Goal: Browse casually: Explore the website without a specific task or goal

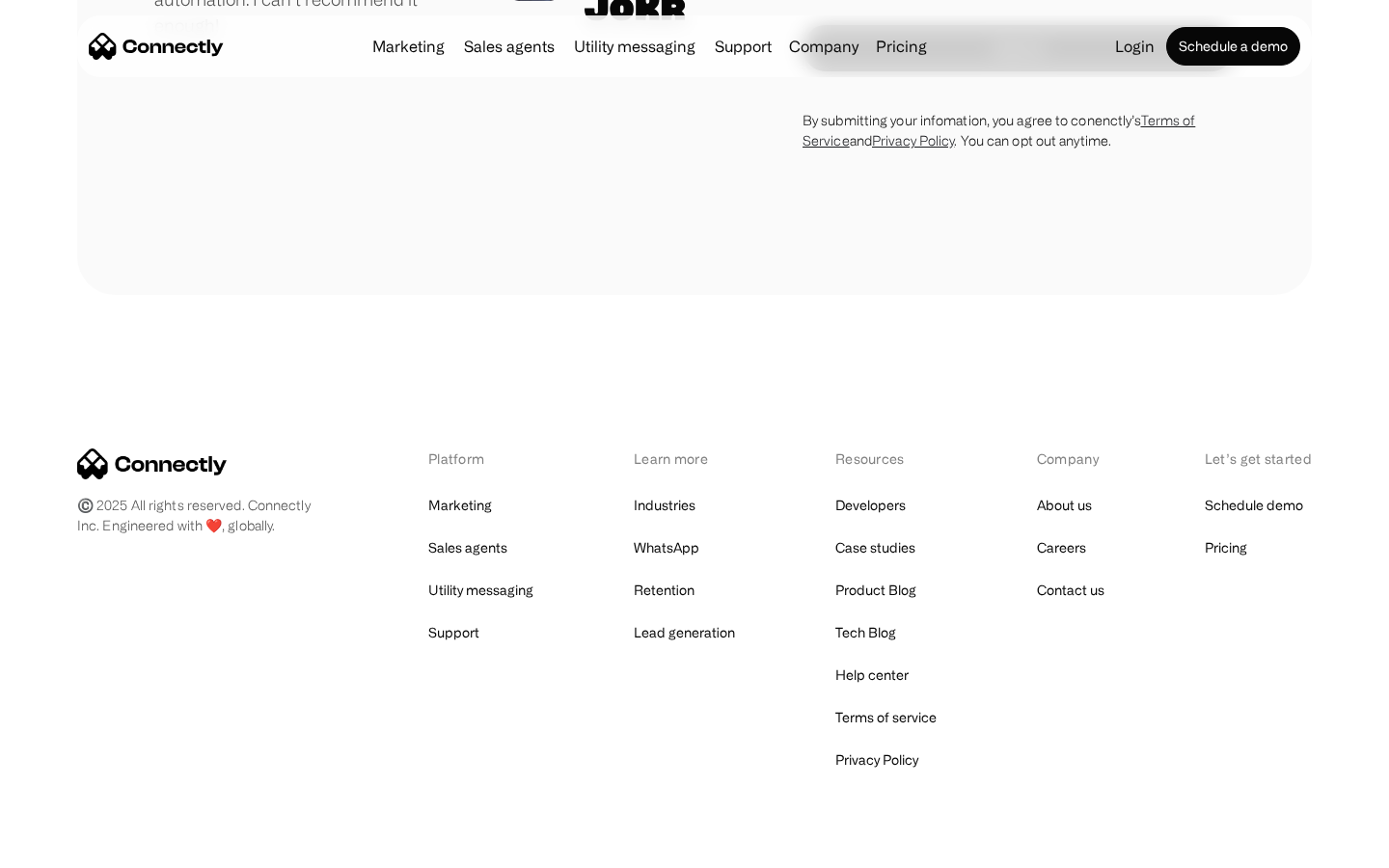
scroll to position [5369, 0]
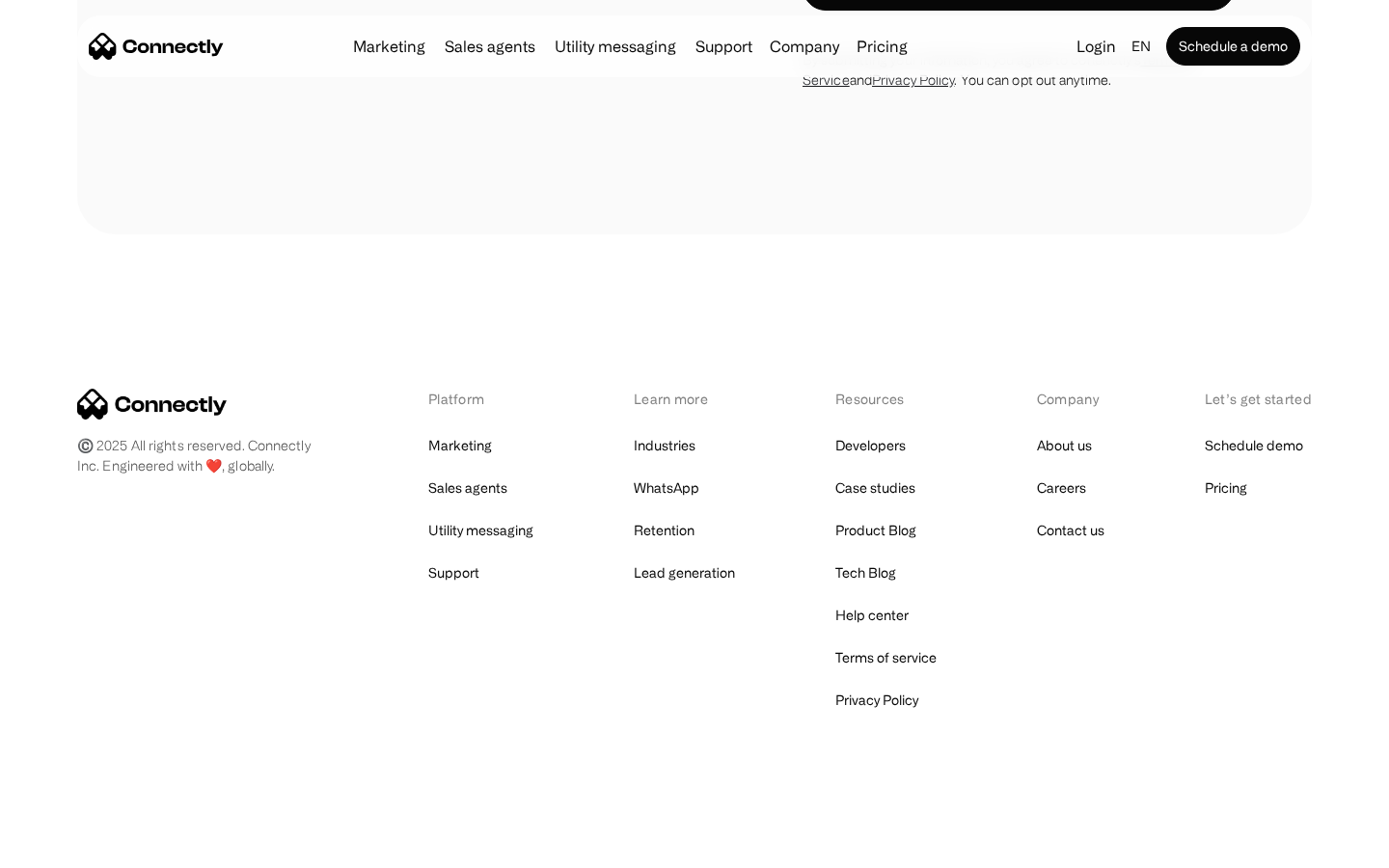
scroll to position [2828, 0]
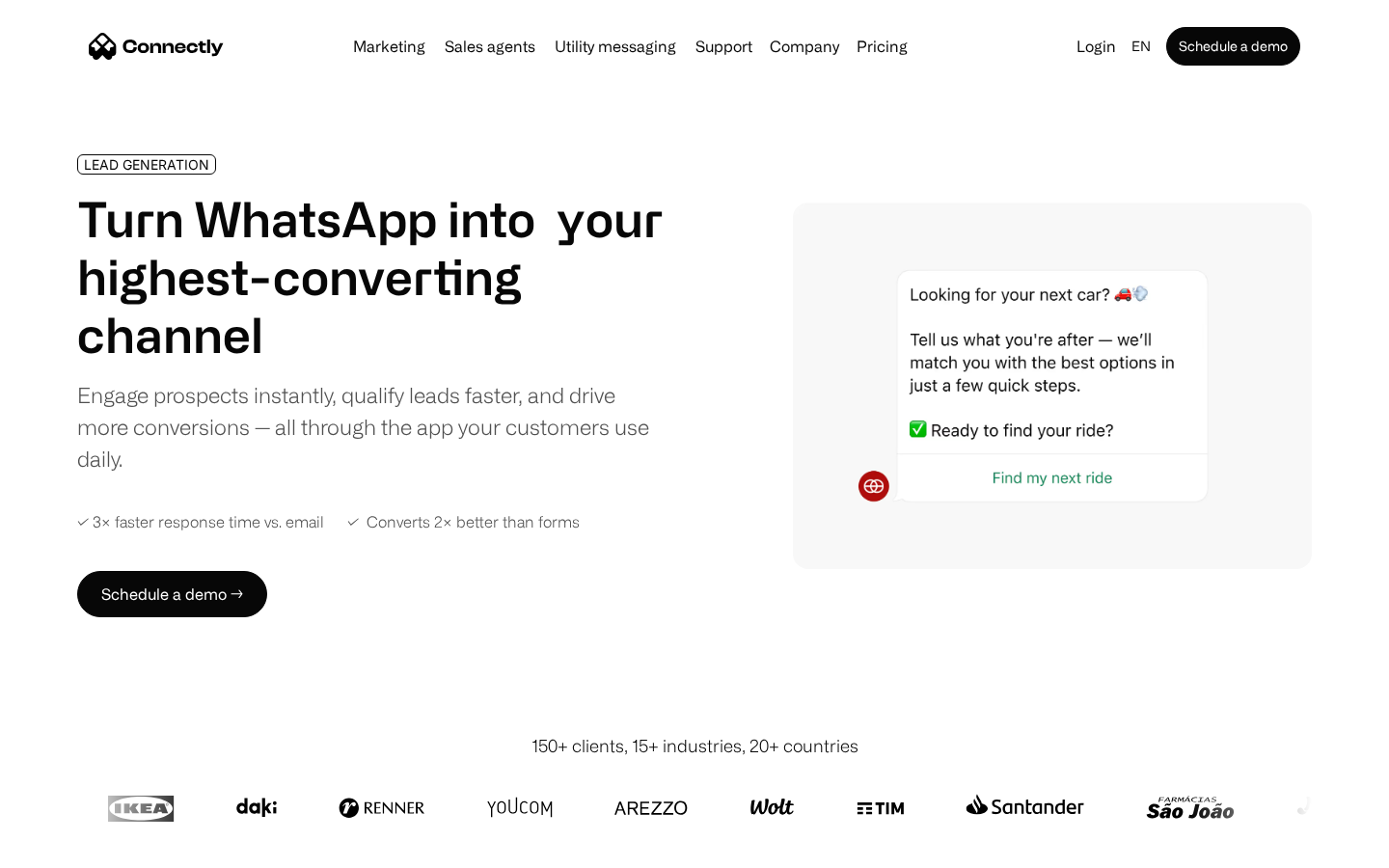
scroll to position [6492, 0]
